Goal: Task Accomplishment & Management: Manage account settings

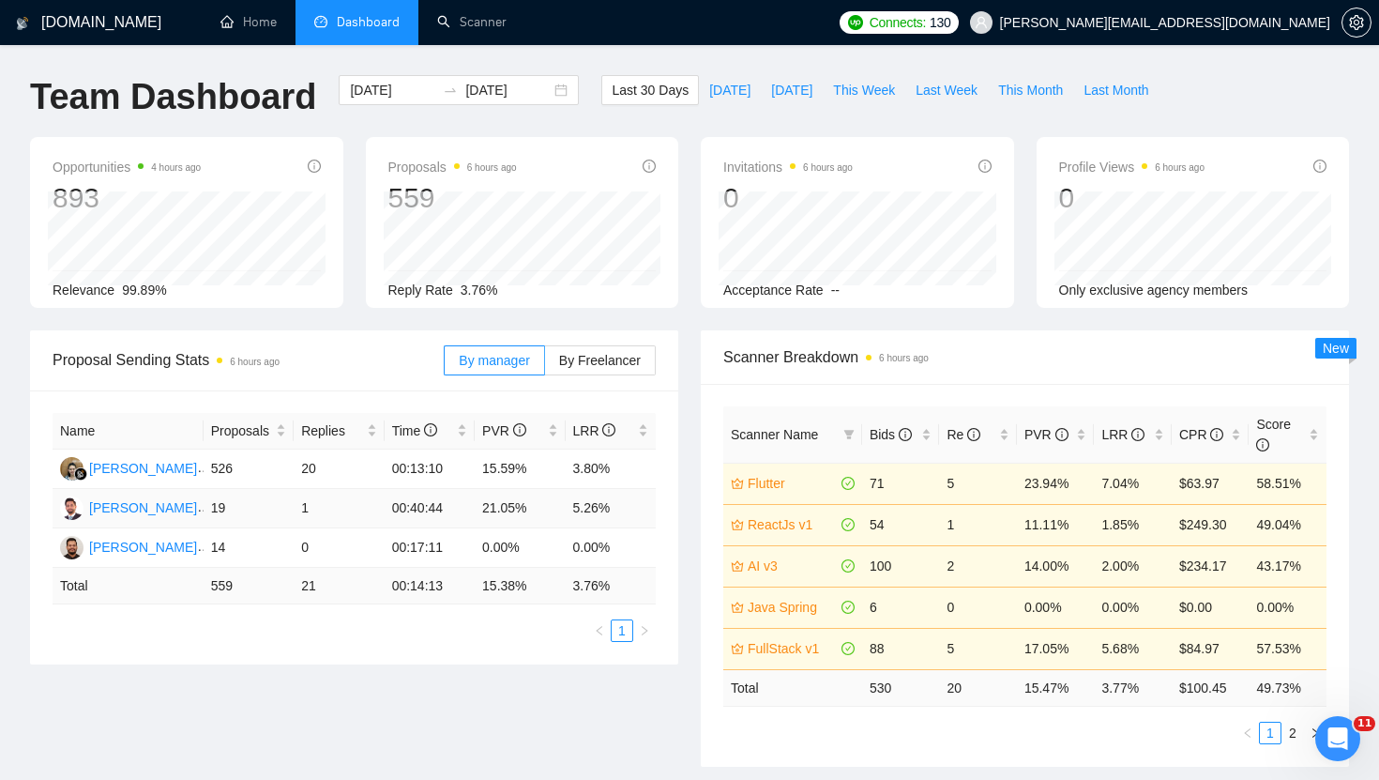
click at [452, 511] on td "00:40:44" at bounding box center [430, 508] width 90 height 39
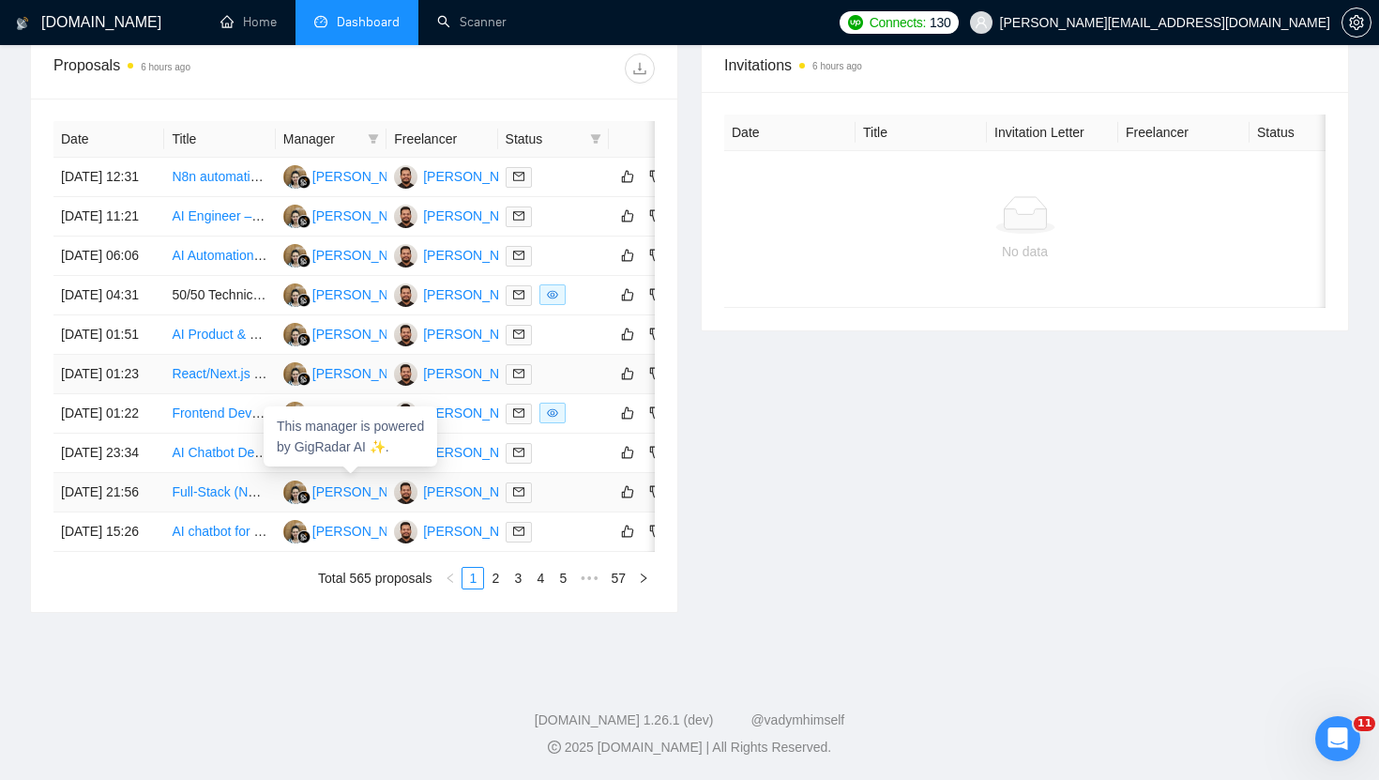
scroll to position [847, 0]
click at [501, 588] on link "2" at bounding box center [495, 578] width 21 height 21
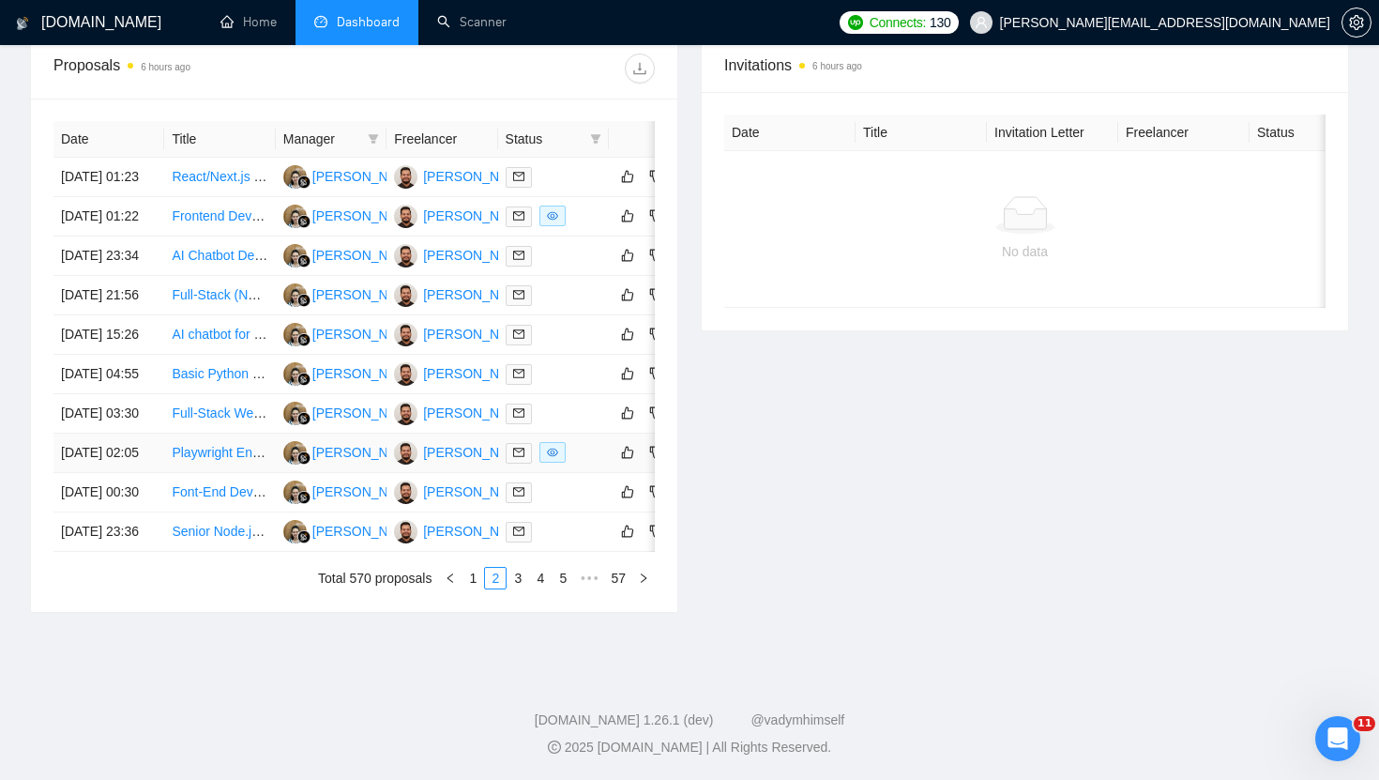
scroll to position [930, 0]
click at [512, 582] on link "3" at bounding box center [517, 578] width 21 height 21
click at [539, 580] on link "4" at bounding box center [540, 578] width 21 height 21
click at [493, 583] on link "3" at bounding box center [495, 578] width 21 height 21
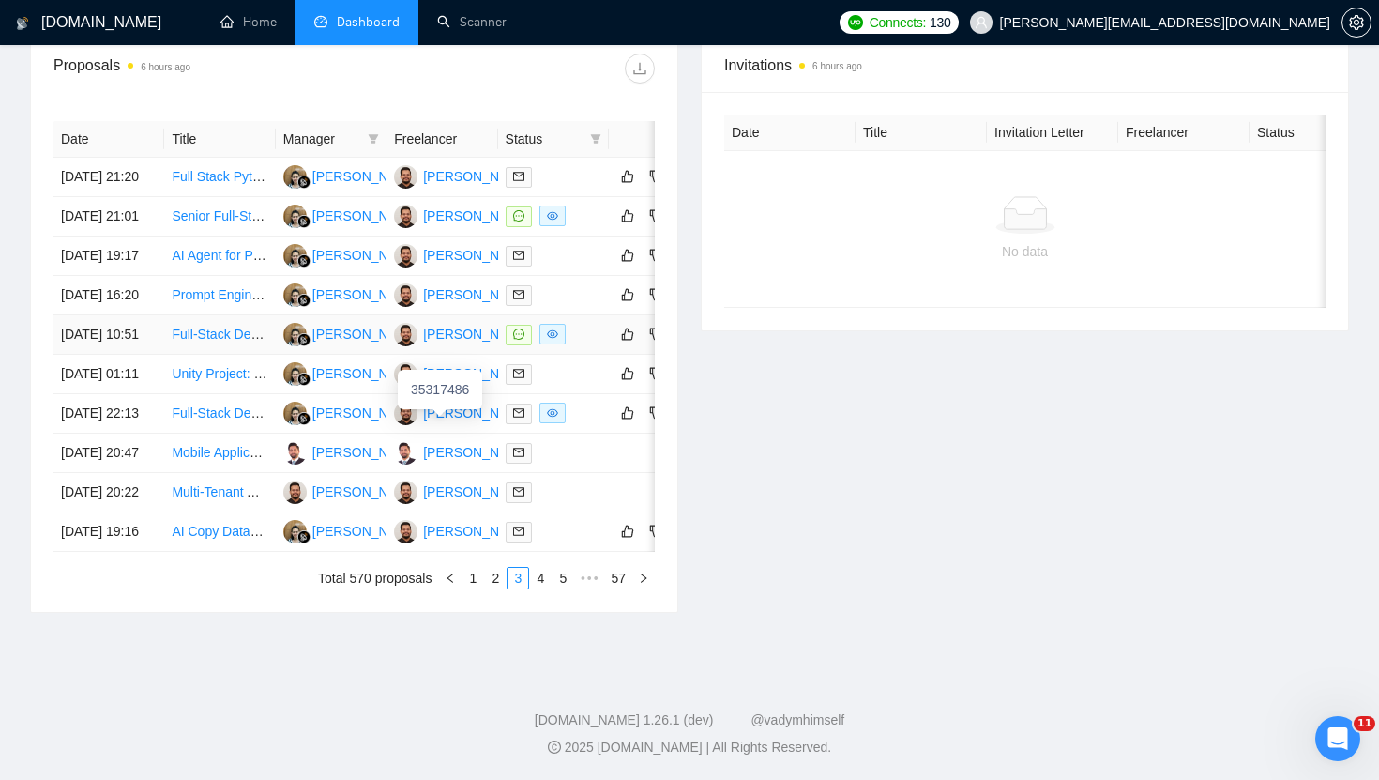
scroll to position [781, 0]
click at [492, 588] on link "2" at bounding box center [495, 578] width 21 height 21
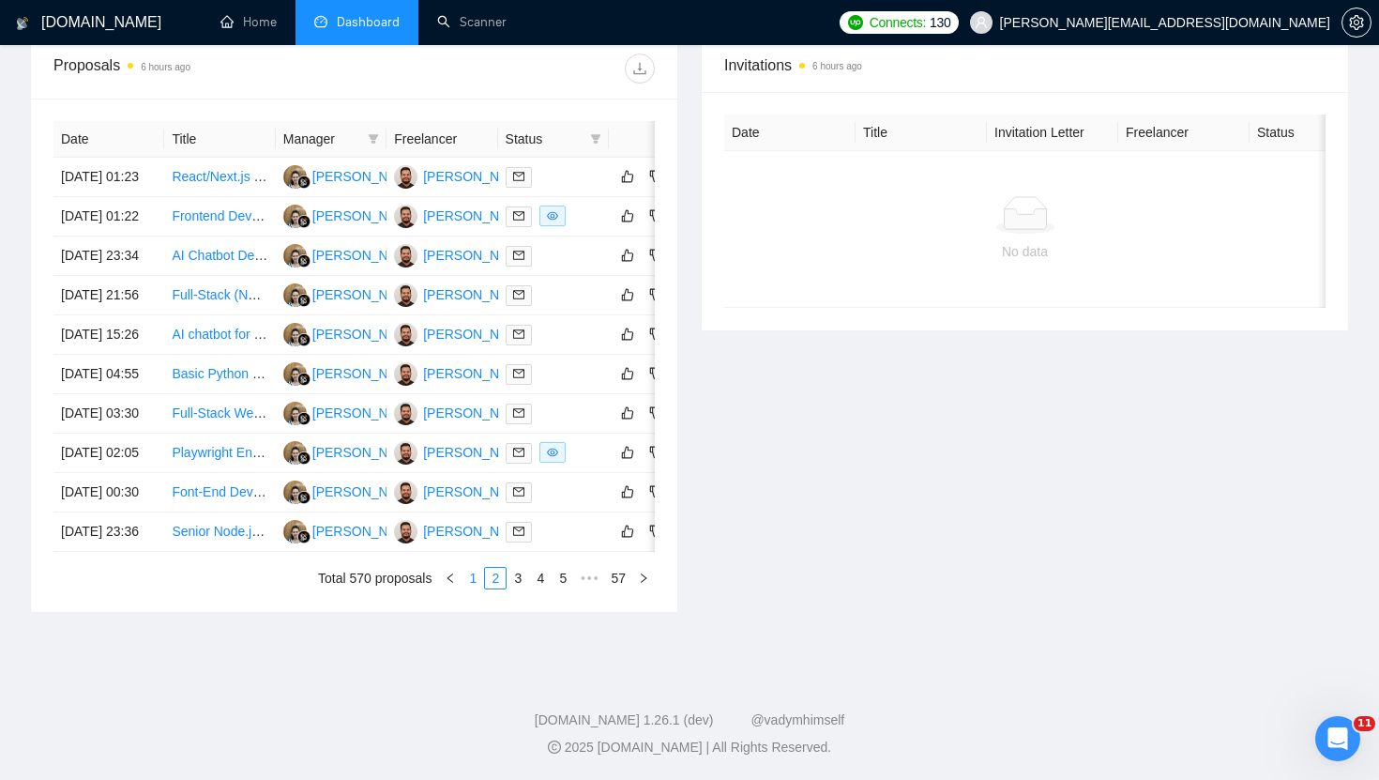
click at [469, 588] on link "1" at bounding box center [472, 578] width 21 height 21
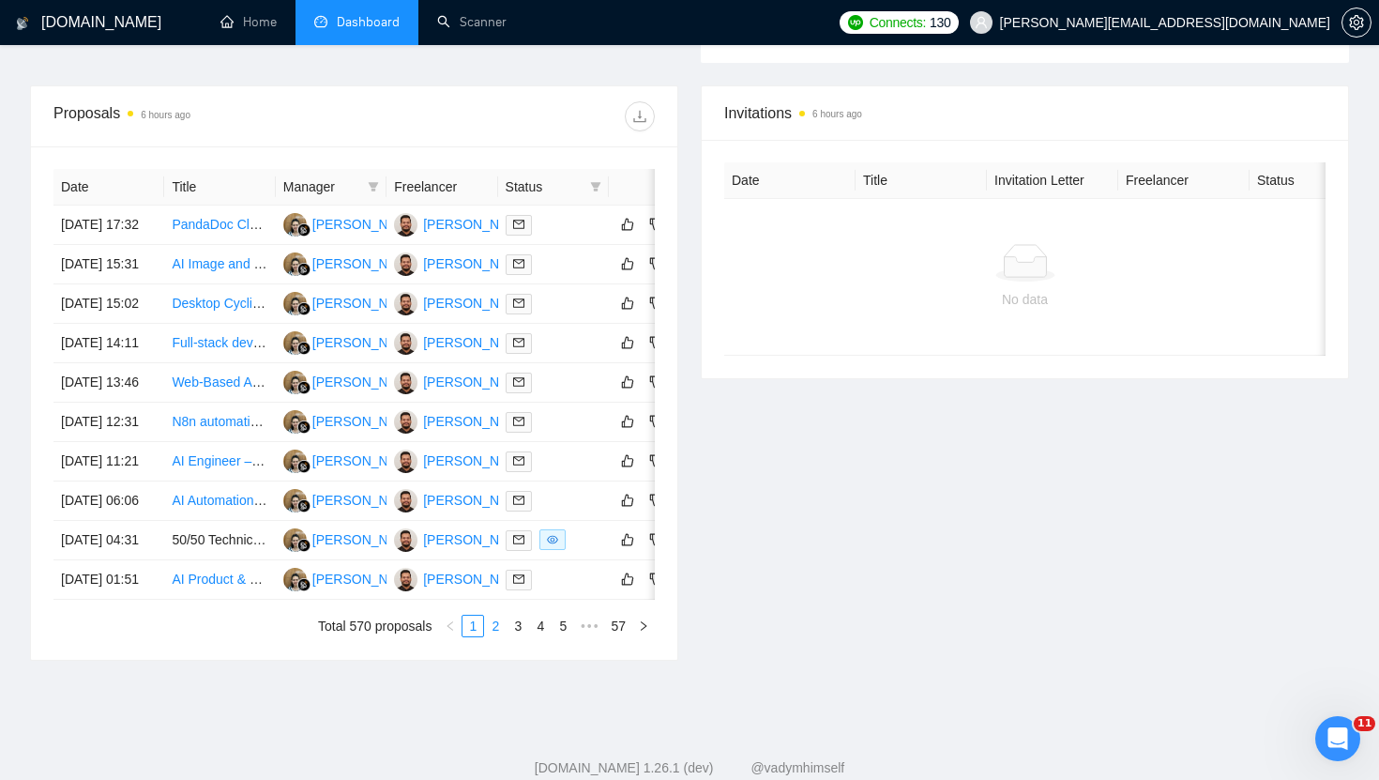
scroll to position [686, 0]
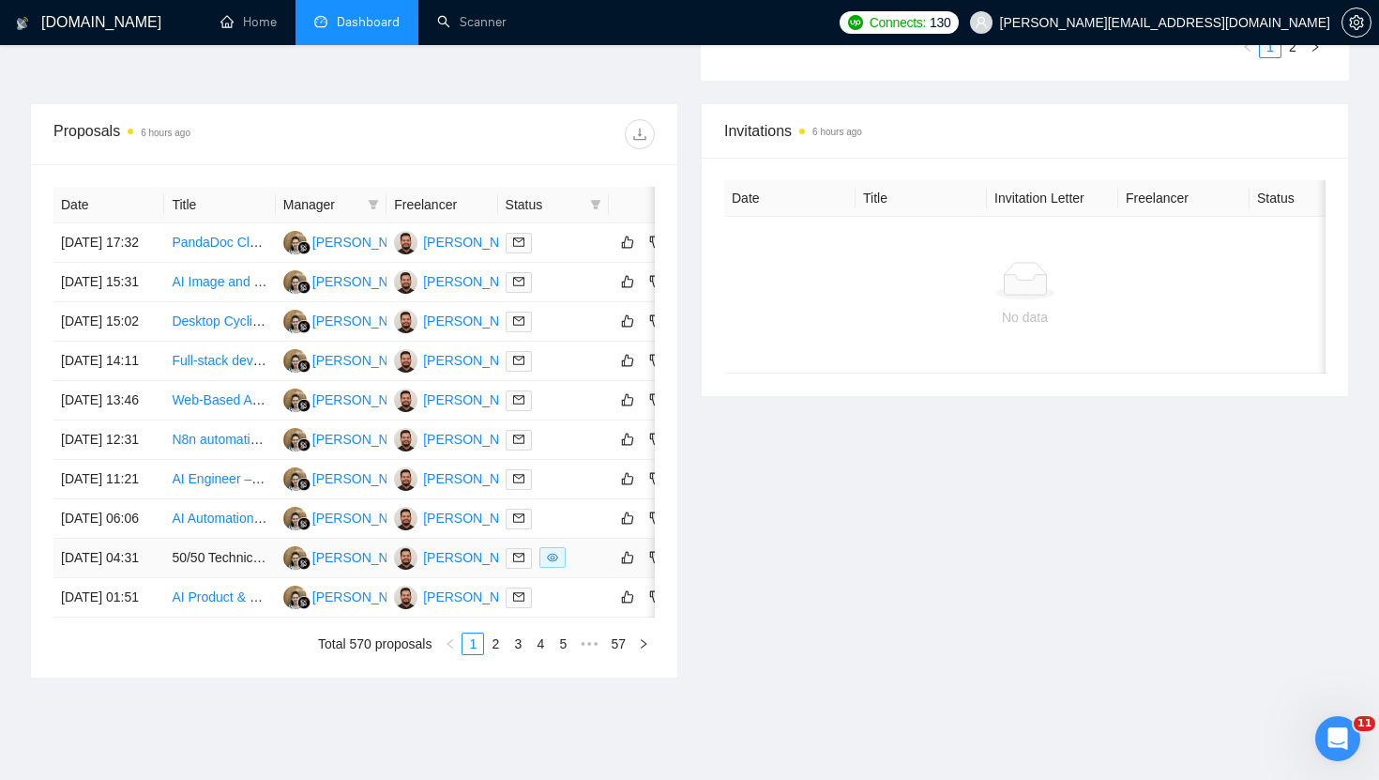
click at [224, 578] on td "50/50 Technical Co-Founder for AI Project" at bounding box center [219, 557] width 111 height 39
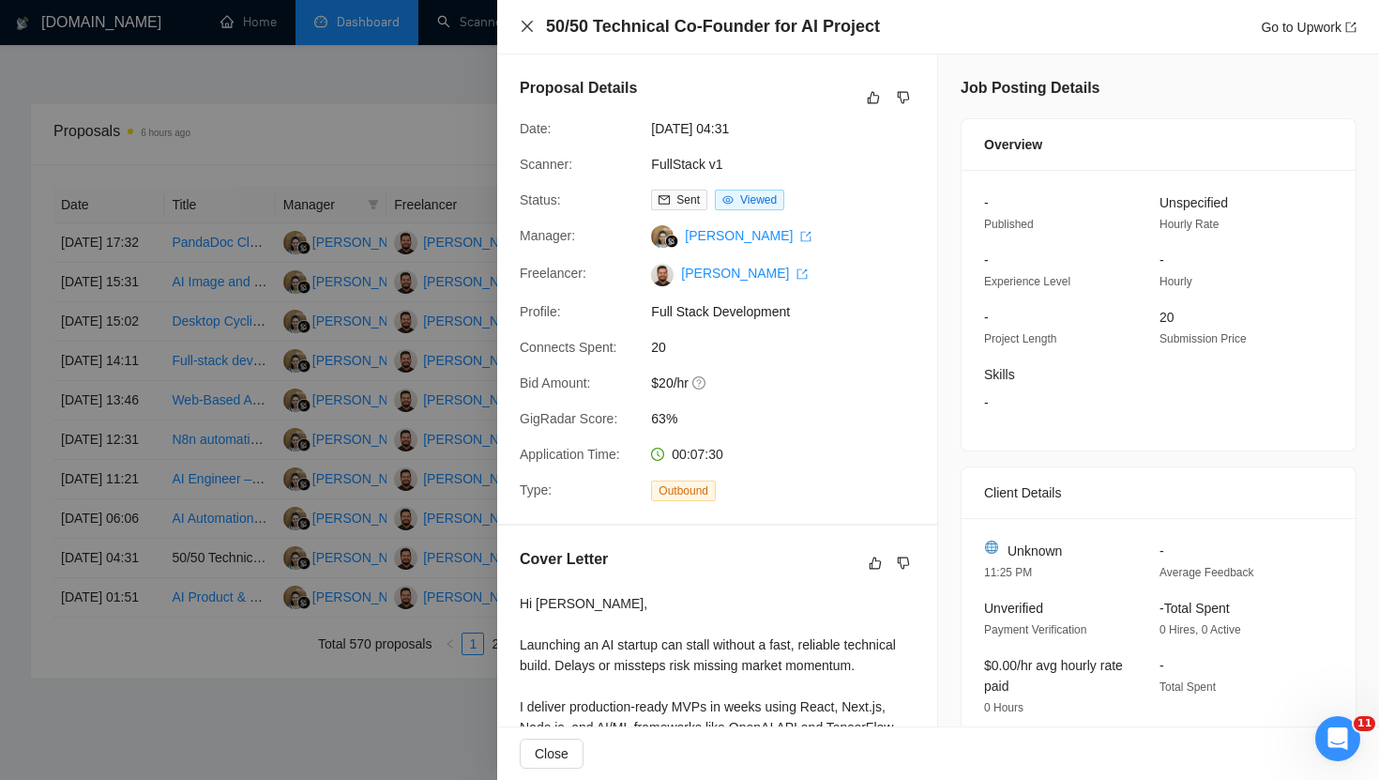
click at [533, 28] on icon "close" at bounding box center [527, 26] width 15 height 15
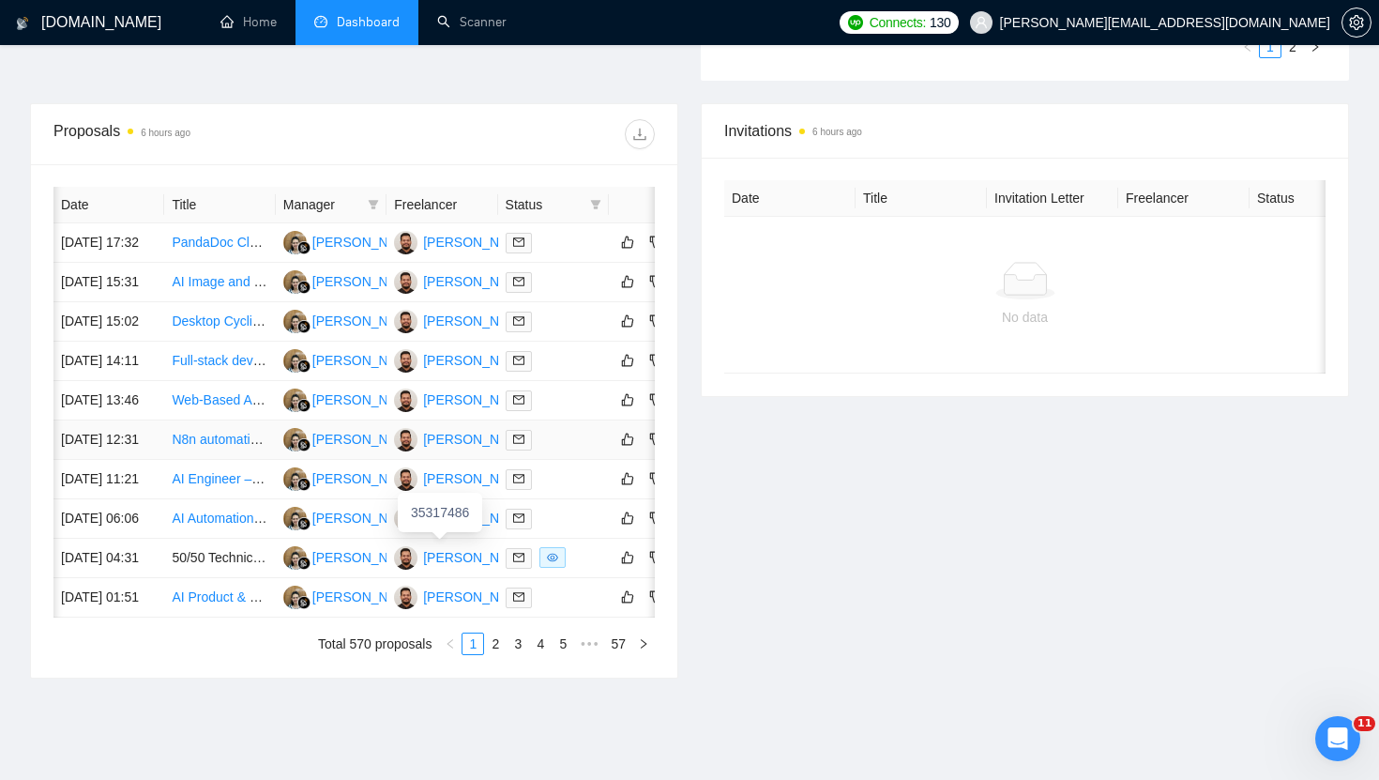
scroll to position [0, 55]
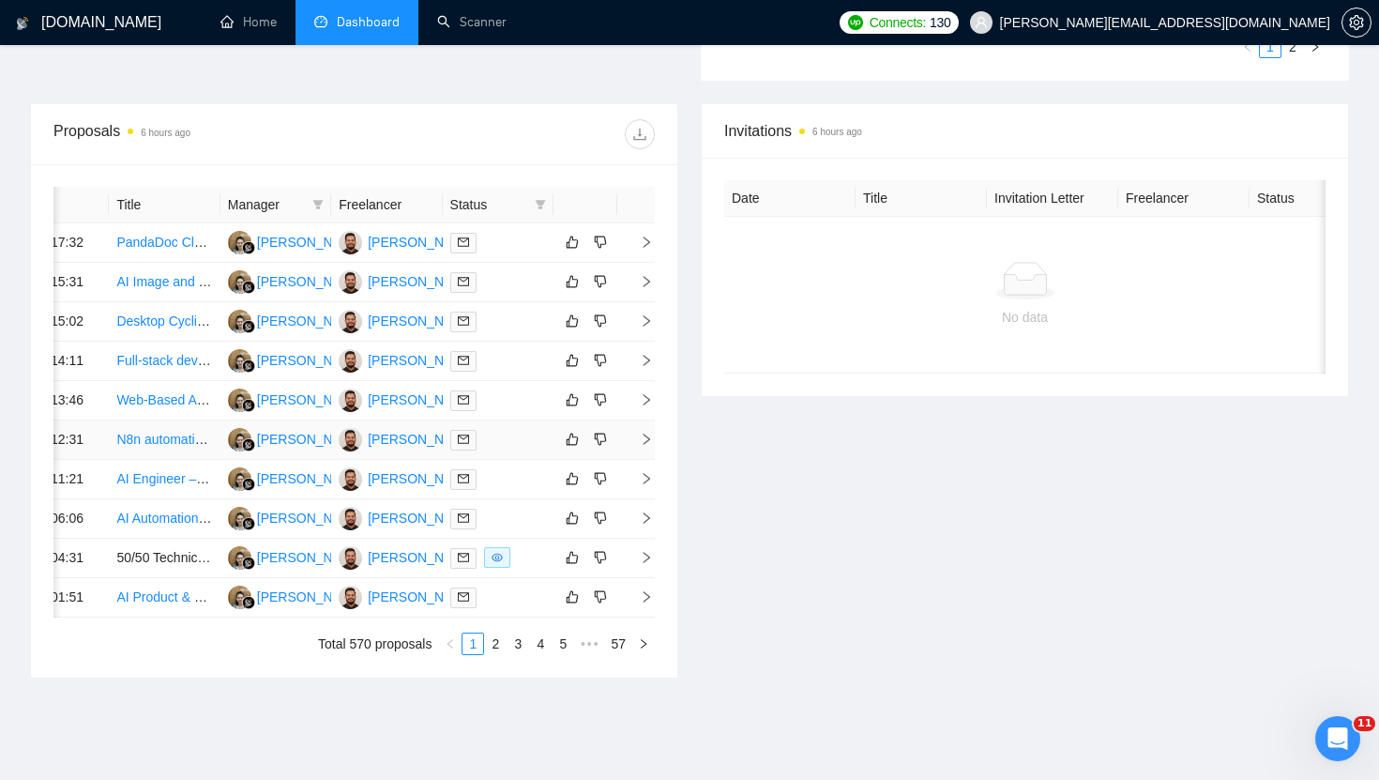
click at [645, 446] on icon "right" at bounding box center [646, 438] width 13 height 13
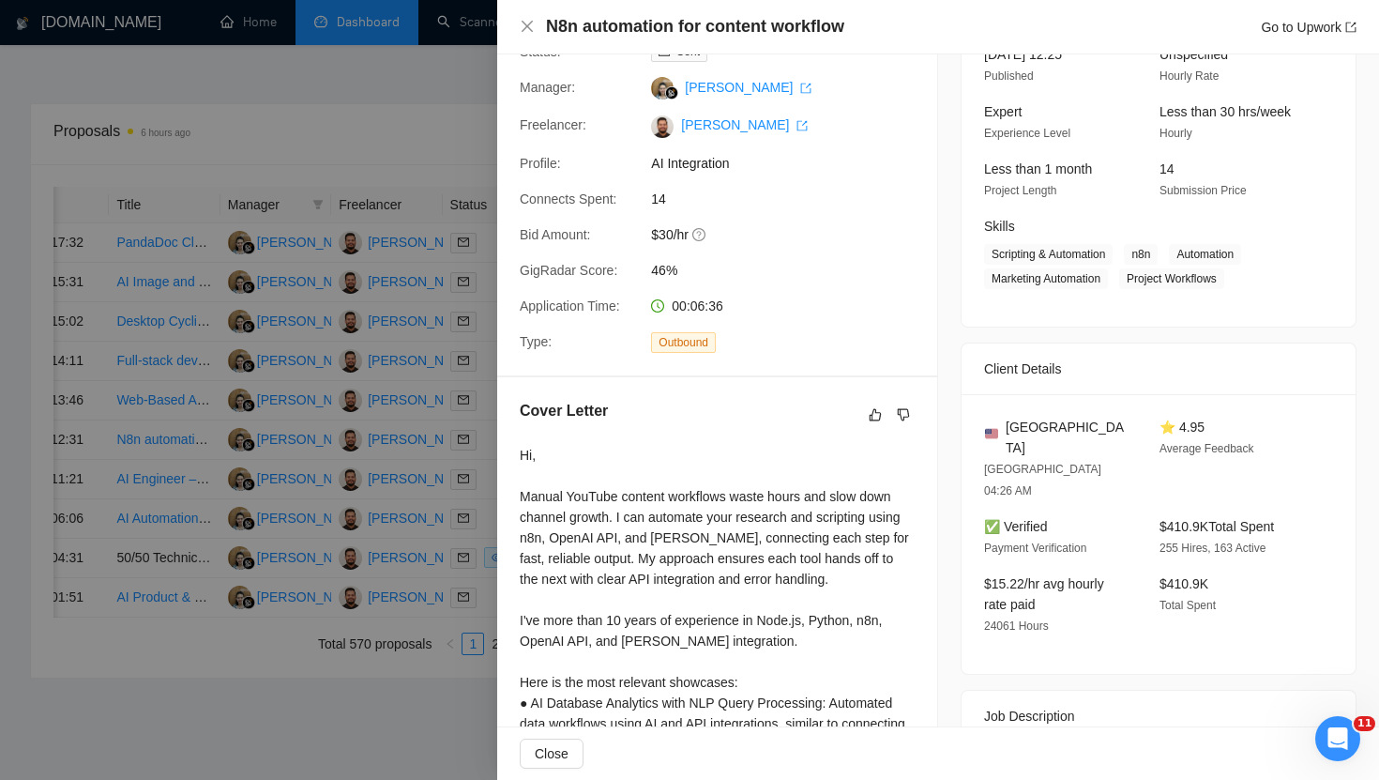
scroll to position [81, 0]
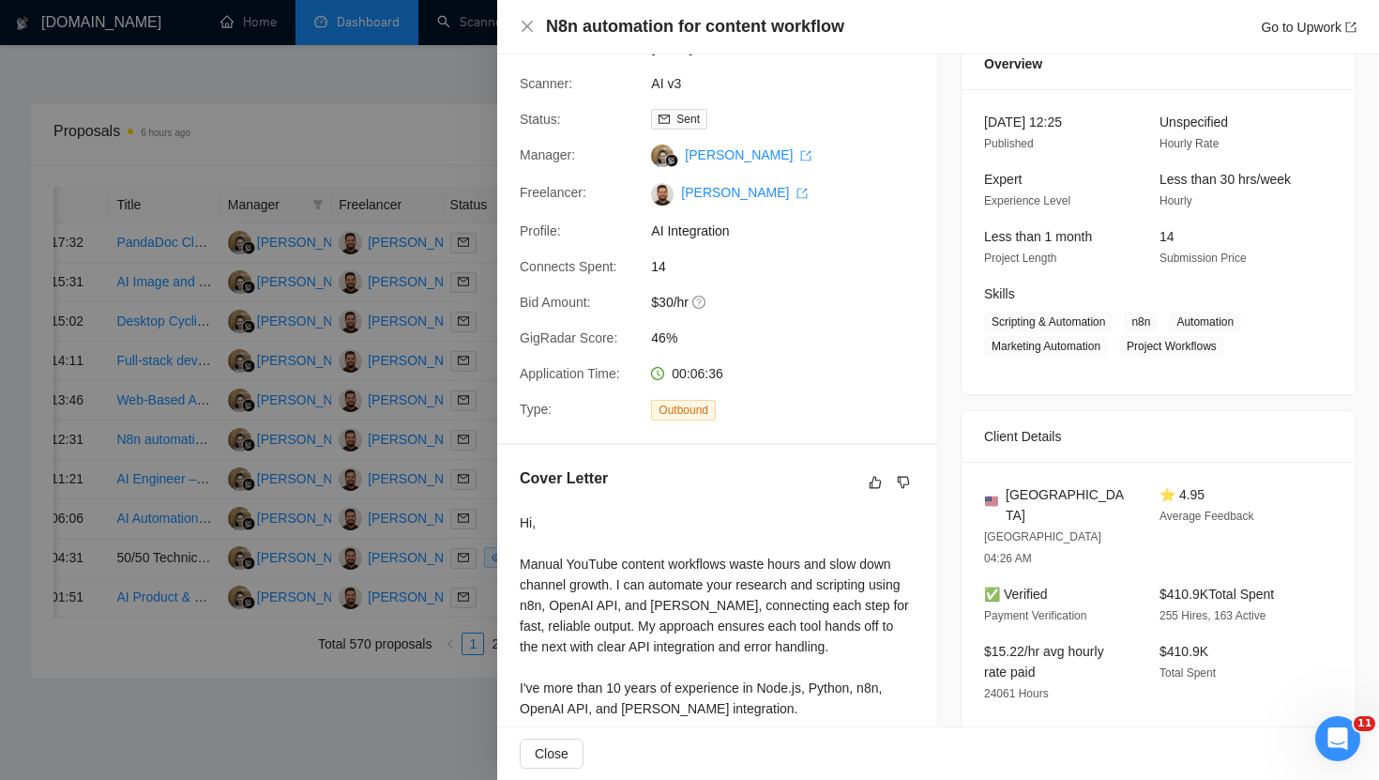
click at [537, 24] on div "N8n automation for content workflow Go to Upwork" at bounding box center [938, 26] width 837 height 23
click at [523, 24] on icon "close" at bounding box center [527, 26] width 15 height 15
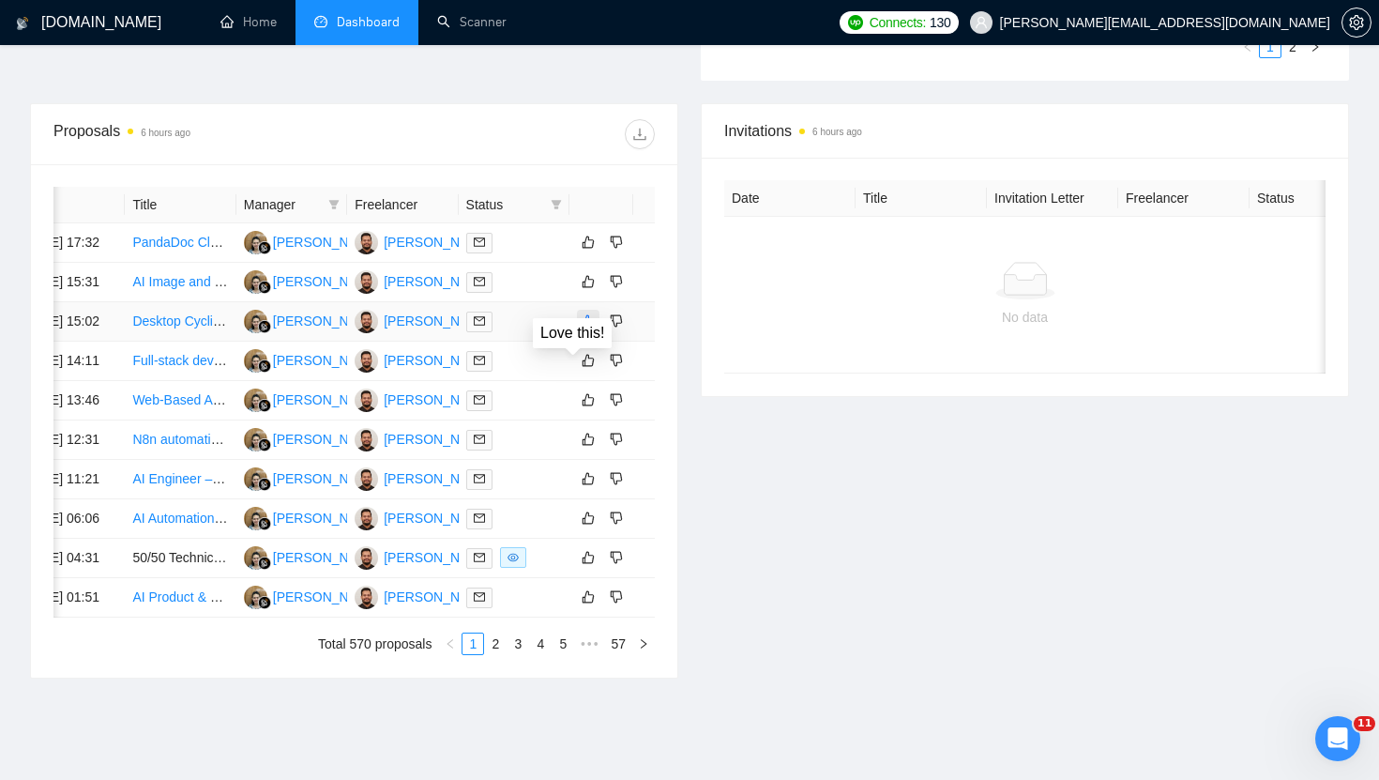
scroll to position [0, 55]
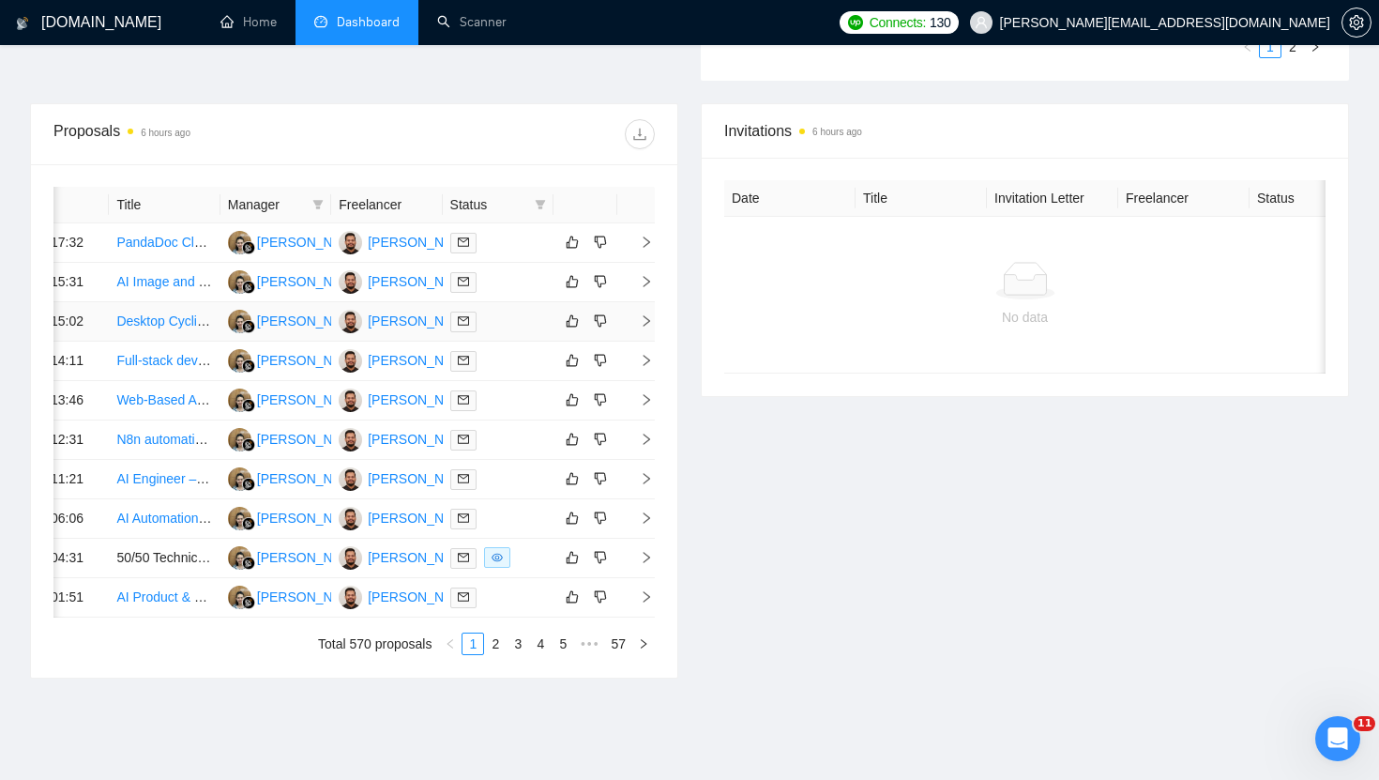
click at [640, 327] on icon "right" at bounding box center [646, 320] width 13 height 13
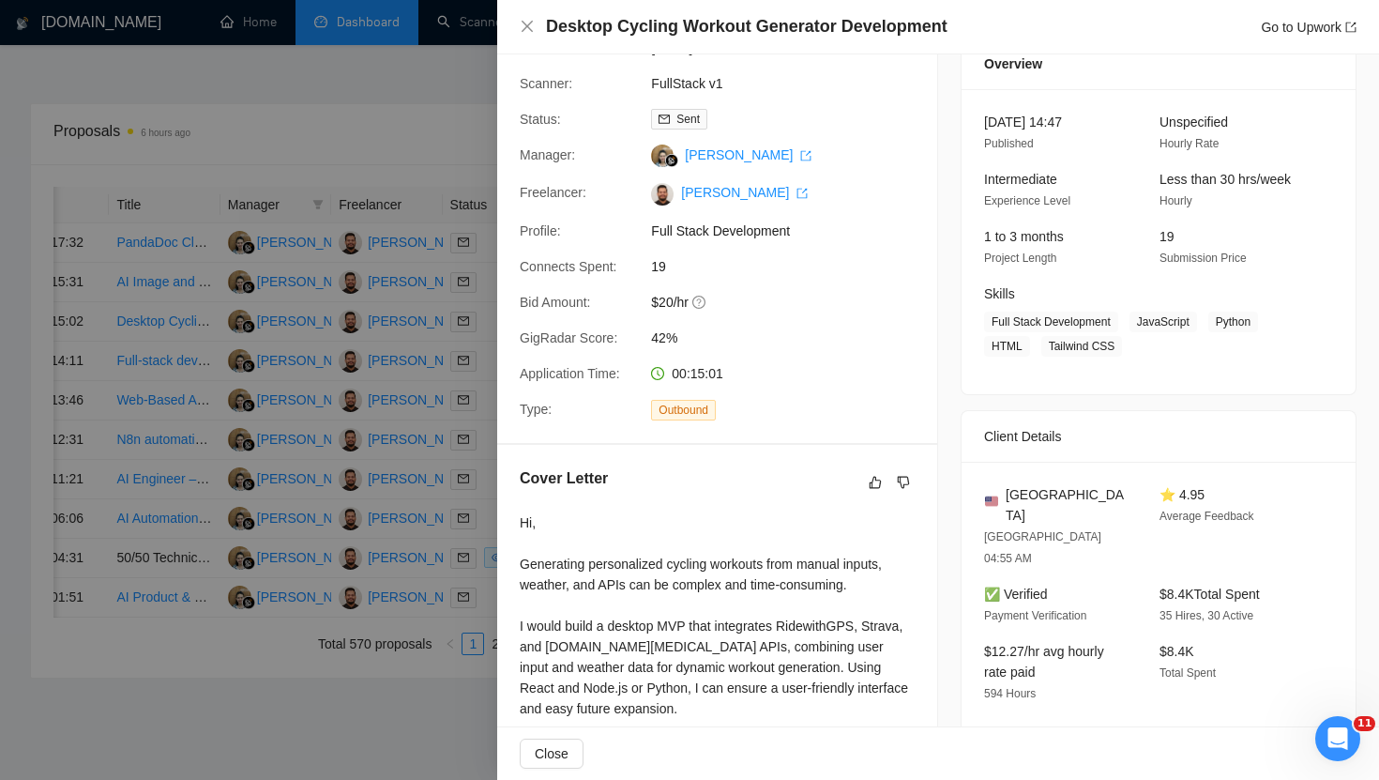
click at [531, 38] on div "Desktop Cycling Workout Generator Development Go to Upwork" at bounding box center [938, 26] width 837 height 23
click at [530, 29] on icon "close" at bounding box center [527, 26] width 11 height 11
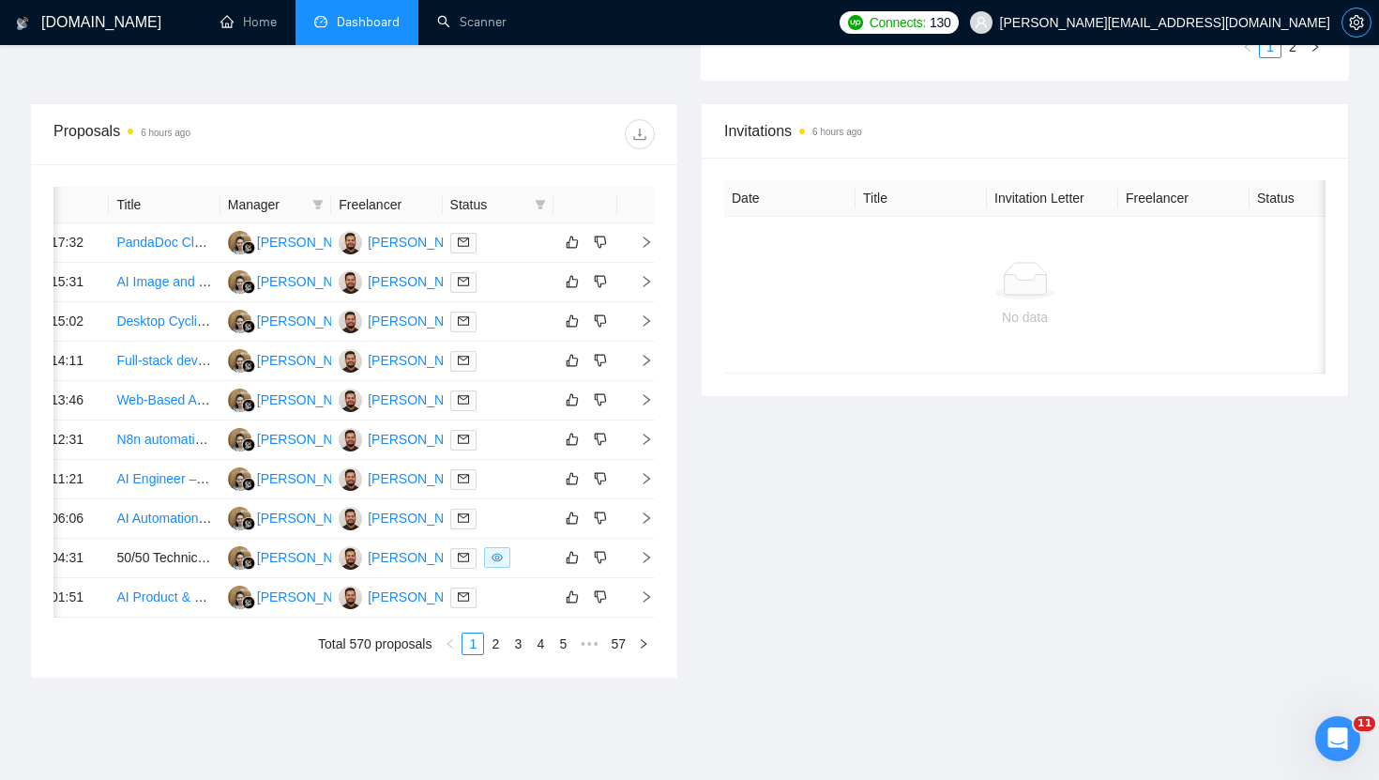
click at [1352, 25] on icon "setting" at bounding box center [1356, 22] width 15 height 15
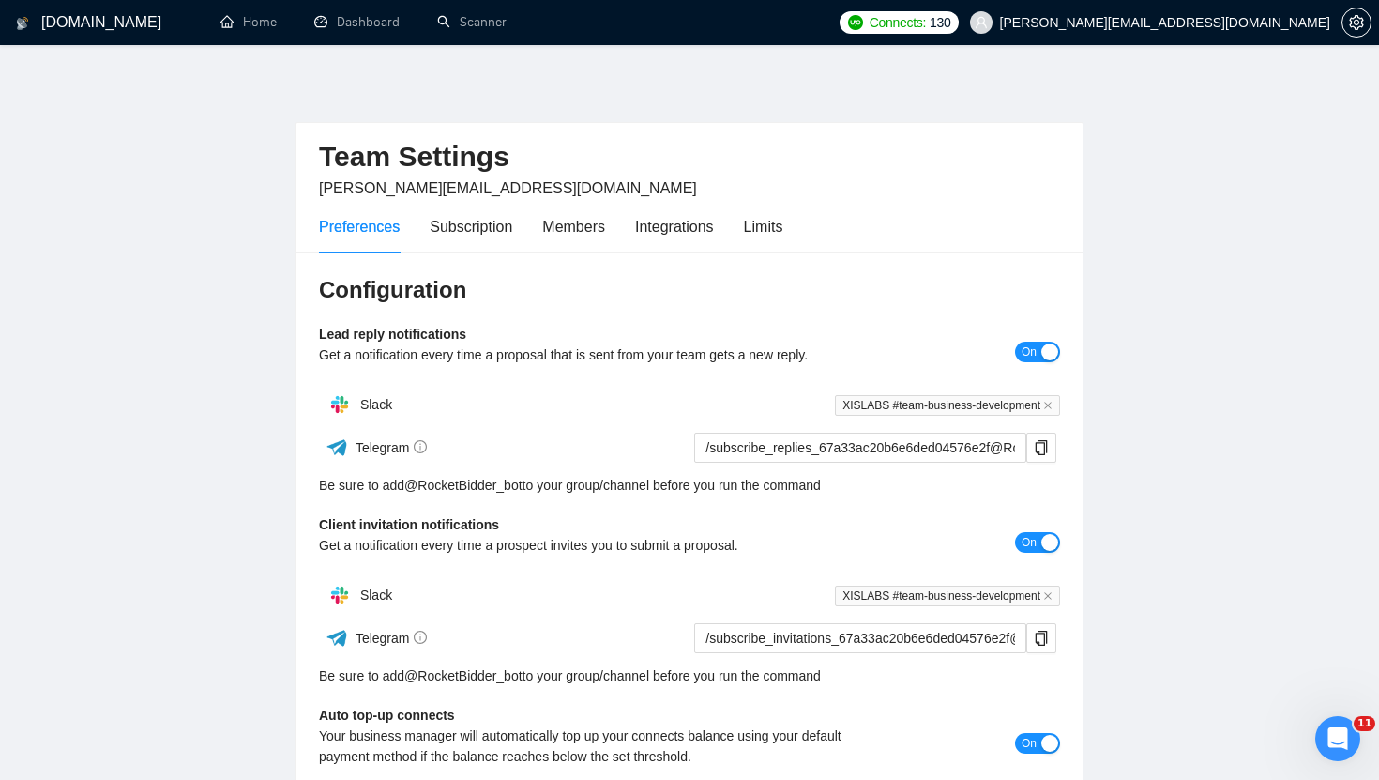
click at [744, 229] on div "Preferences Subscription Members Integrations Limits" at bounding box center [550, 226] width 463 height 53
click at [771, 234] on div "Limits" at bounding box center [763, 226] width 39 height 23
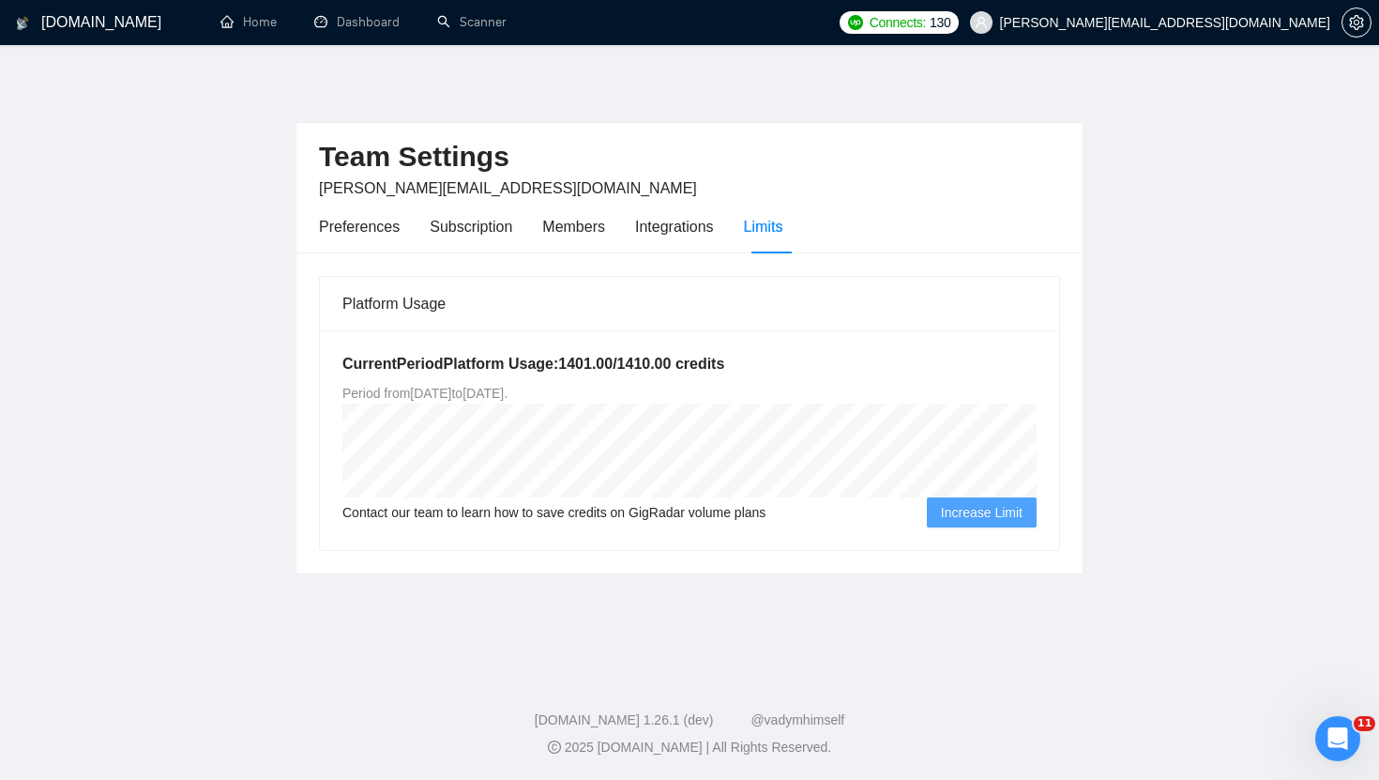
click at [987, 513] on span "Increase Limit" at bounding box center [982, 512] width 82 height 21
click at [978, 507] on span "Increase Limit" at bounding box center [982, 512] width 82 height 21
